Goal: Book appointment/travel/reservation

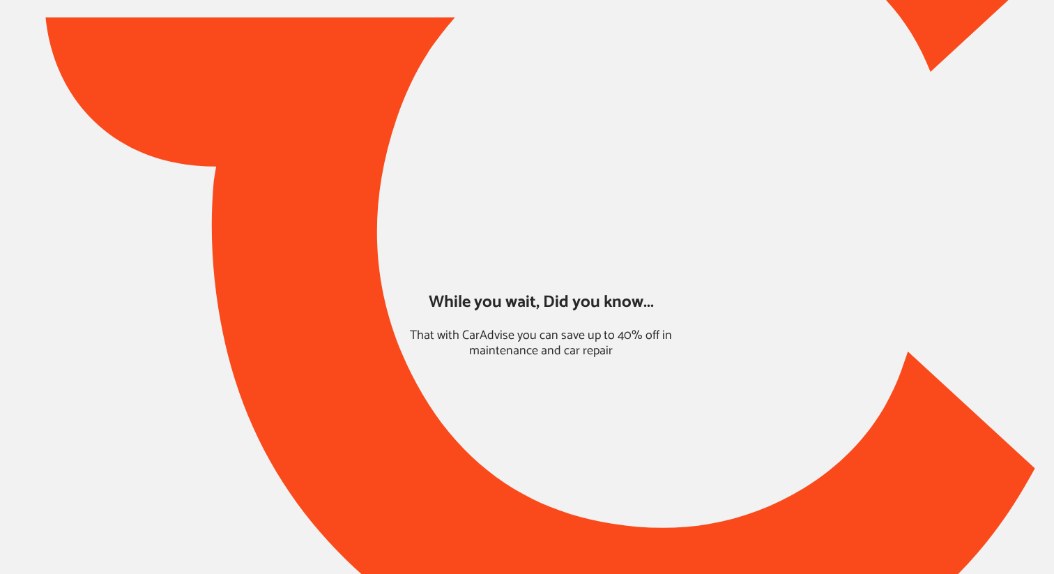
type input "*****"
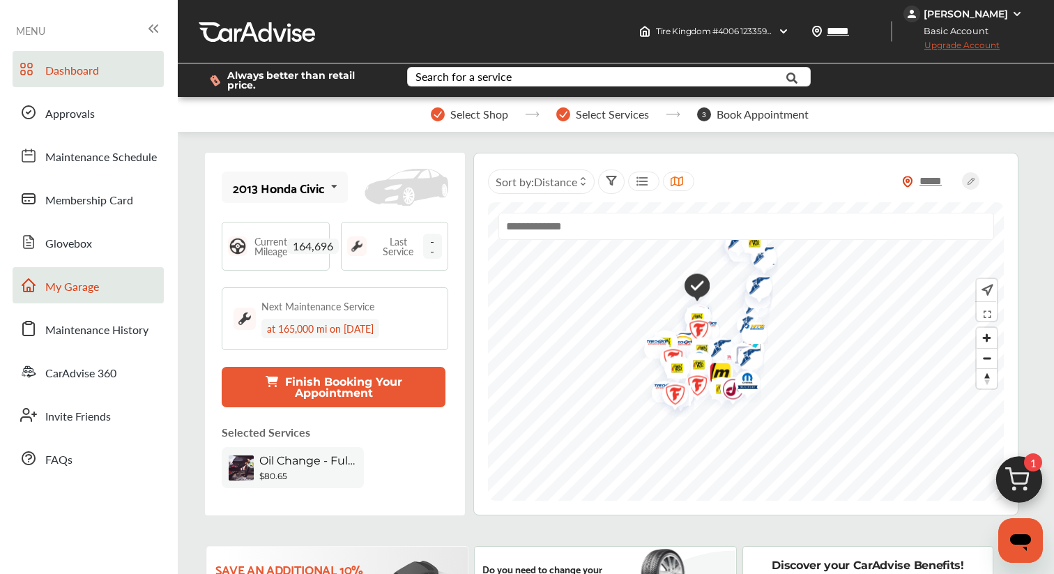
click at [53, 281] on span "My Garage" at bounding box center [72, 287] width 54 height 18
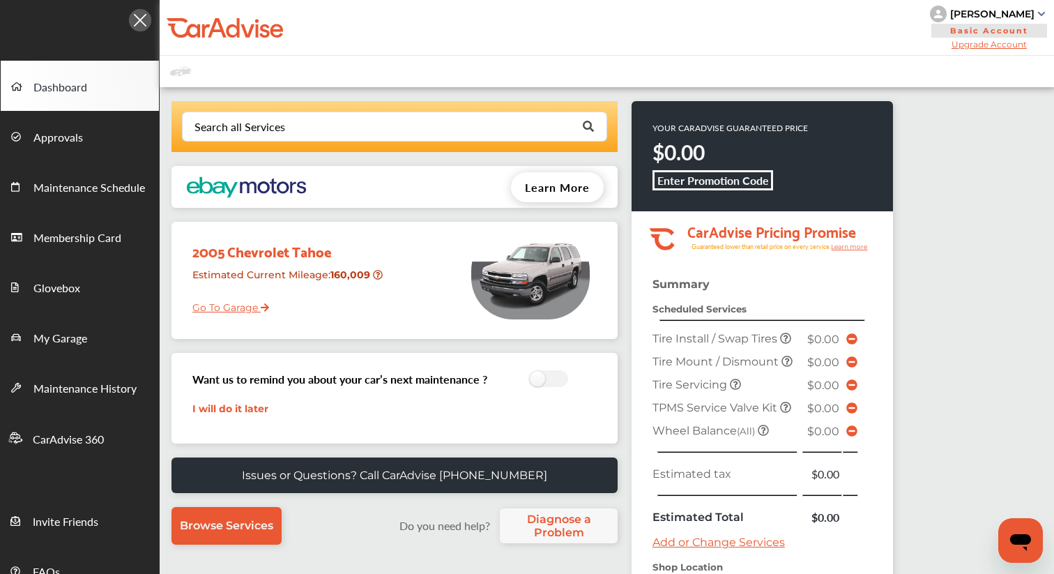
scroll to position [211, 0]
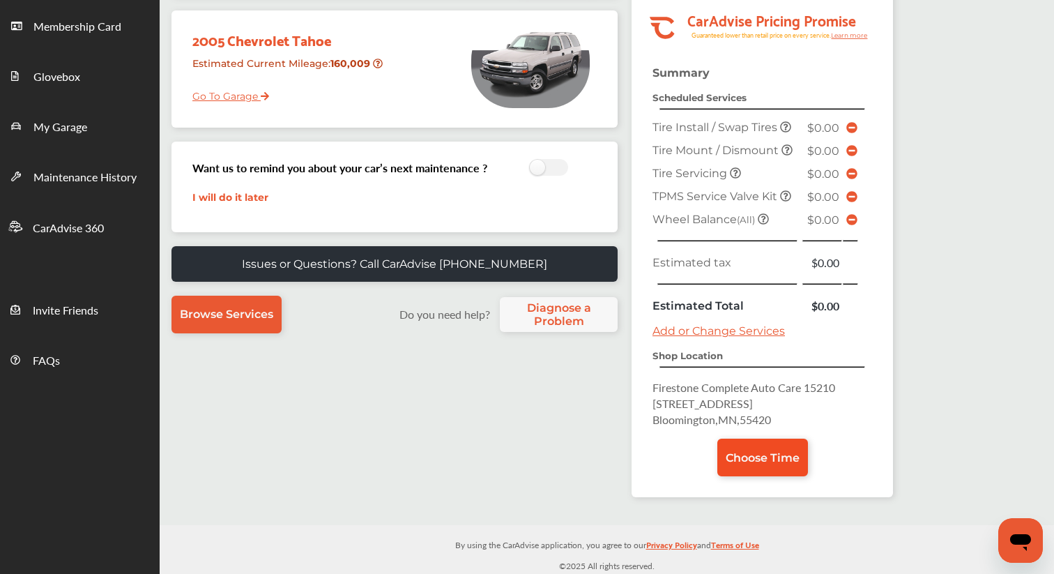
click at [750, 456] on span "Choose Time" at bounding box center [763, 457] width 74 height 13
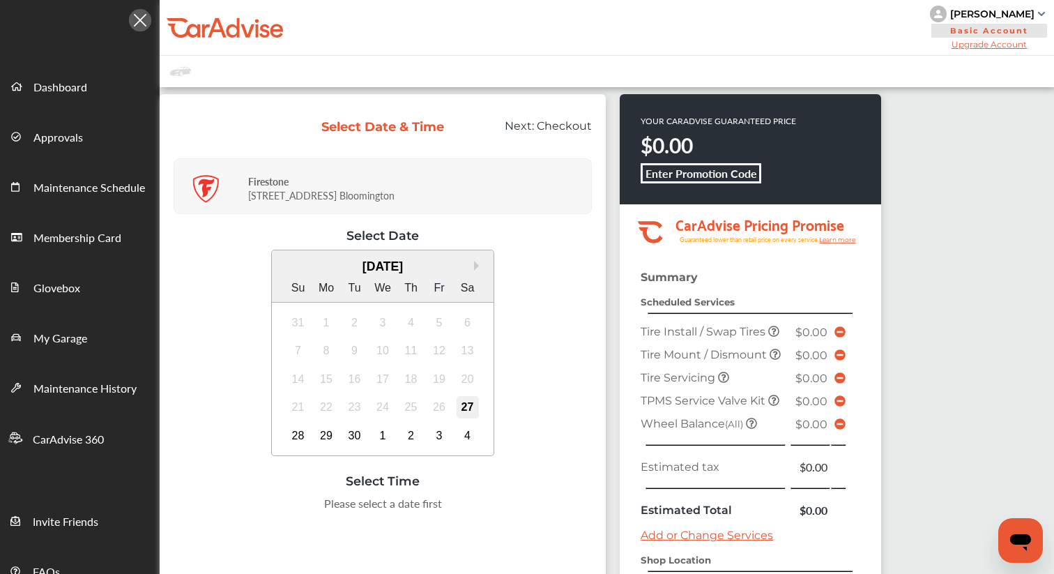
click at [470, 401] on div "27" at bounding box center [467, 407] width 22 height 22
click at [303, 429] on div "28" at bounding box center [298, 435] width 22 height 22
click at [325, 434] on div "29" at bounding box center [326, 435] width 22 height 22
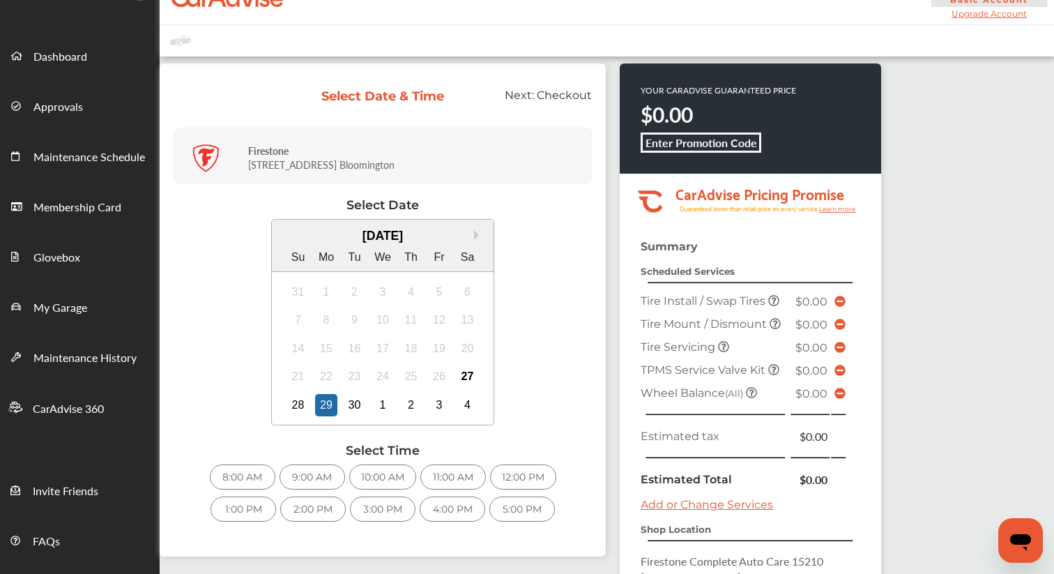
scroll to position [40, 0]
